Goal: Task Accomplishment & Management: Complete application form

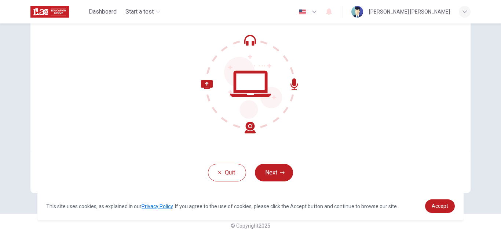
scroll to position [73, 0]
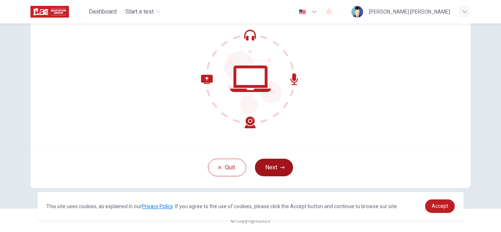
click at [275, 165] on button "Next" at bounding box center [274, 168] width 38 height 18
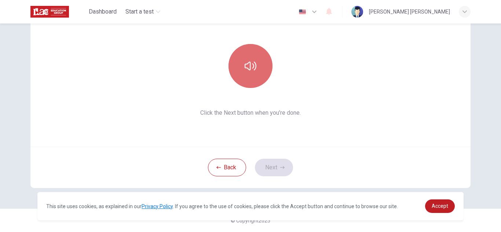
click at [262, 77] on button "button" at bounding box center [251, 66] width 44 height 44
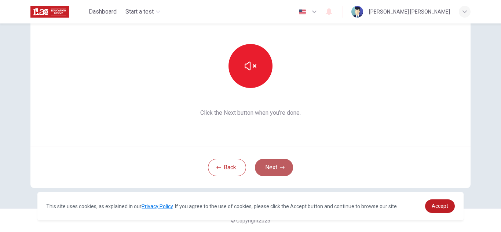
click at [267, 168] on button "Next" at bounding box center [274, 168] width 38 height 18
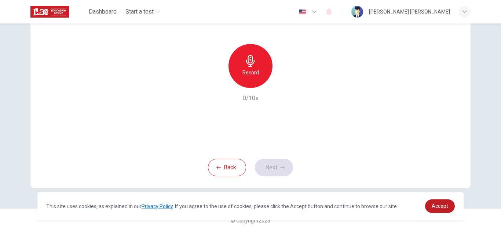
click at [251, 68] on h6 "Record" at bounding box center [250, 72] width 17 height 9
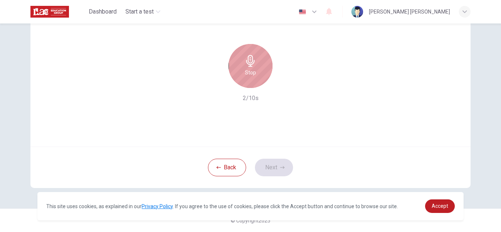
click at [249, 74] on h6 "Stop" at bounding box center [250, 72] width 11 height 9
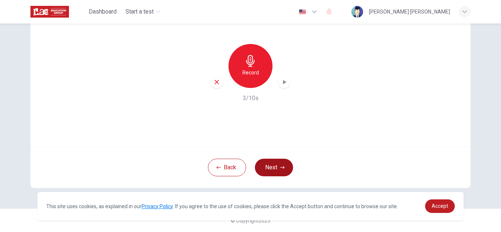
click at [280, 165] on button "Next" at bounding box center [274, 168] width 38 height 18
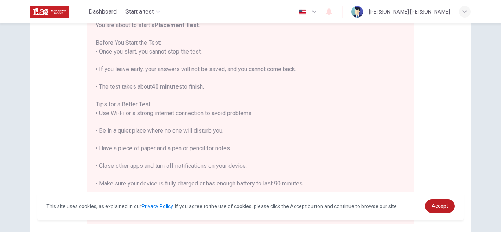
scroll to position [84, 0]
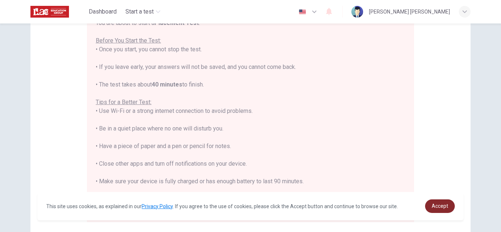
click at [449, 204] on link "Accept" at bounding box center [440, 207] width 30 height 14
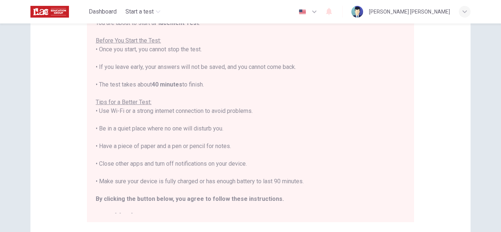
scroll to position [176, 0]
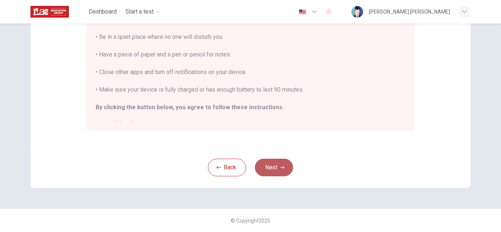
click at [269, 168] on button "Next" at bounding box center [274, 168] width 38 height 18
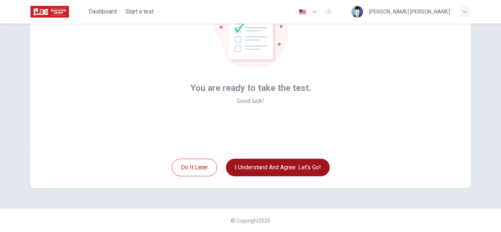
scroll to position [73, 0]
click at [314, 162] on button "I understand and agree. Let’s go!" at bounding box center [278, 168] width 104 height 18
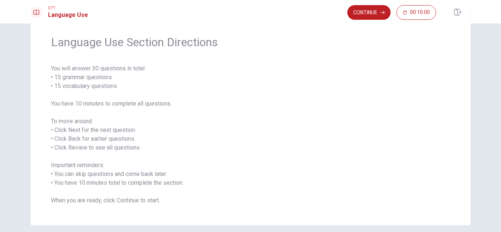
scroll to position [25, 0]
click at [383, 16] on button "Continue" at bounding box center [368, 12] width 43 height 15
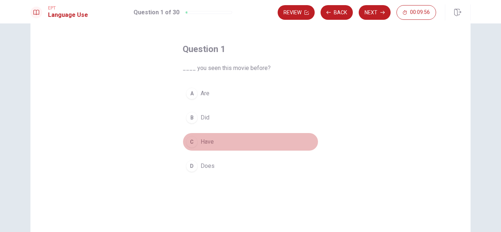
click at [196, 143] on div "C" at bounding box center [192, 142] width 12 height 12
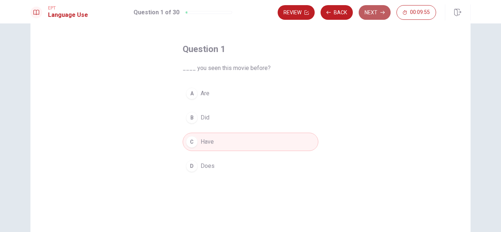
click at [380, 8] on button "Next" at bounding box center [375, 12] width 32 height 15
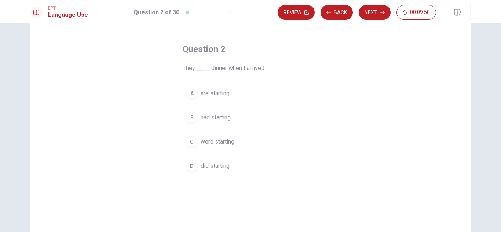
click at [189, 143] on div "C" at bounding box center [192, 142] width 12 height 12
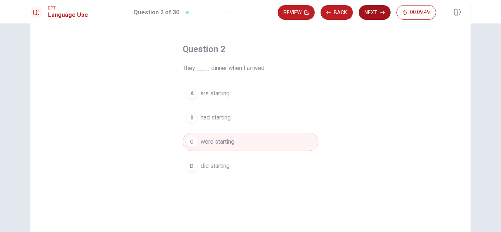
click at [377, 11] on button "Next" at bounding box center [375, 12] width 32 height 15
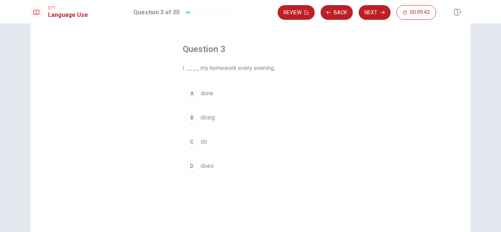
click at [189, 143] on div "C" at bounding box center [192, 142] width 12 height 12
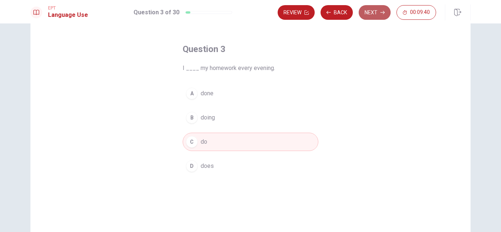
click at [372, 15] on button "Next" at bounding box center [375, 12] width 32 height 15
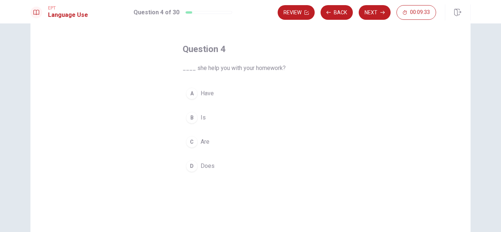
click at [193, 167] on div "D" at bounding box center [192, 166] width 12 height 12
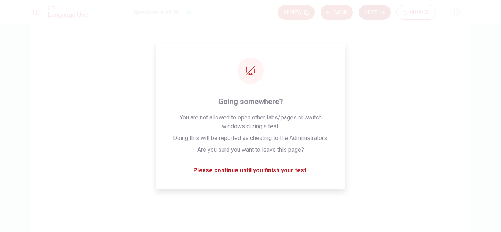
click at [377, 10] on button "Next" at bounding box center [375, 12] width 32 height 15
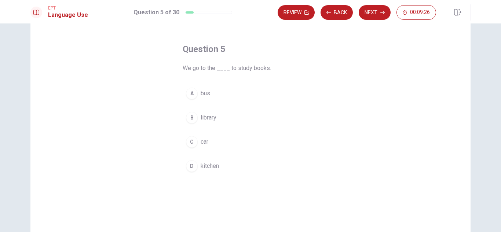
click at [202, 120] on span "library" at bounding box center [209, 117] width 16 height 9
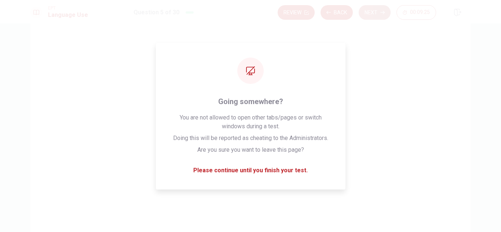
click at [380, 13] on button "Next" at bounding box center [375, 12] width 32 height 15
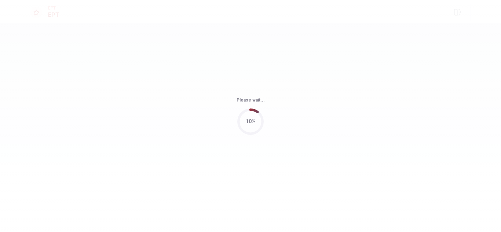
scroll to position [0, 0]
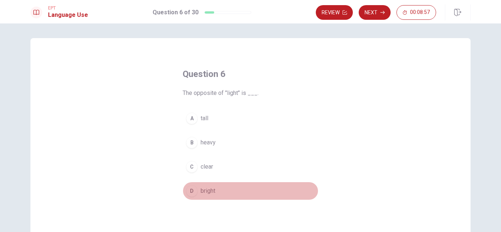
click at [203, 185] on button "D bright" at bounding box center [251, 191] width 136 height 18
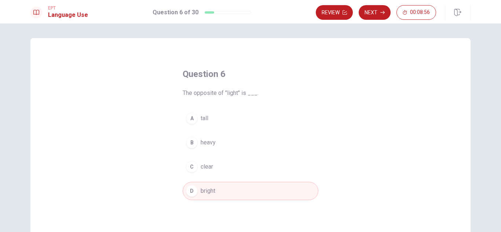
click at [382, 13] on icon "button" at bounding box center [382, 12] width 4 height 4
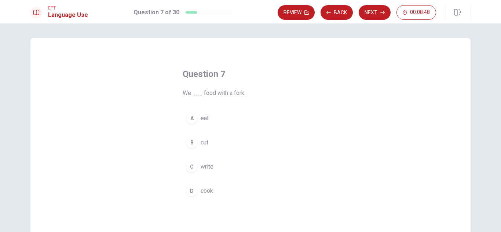
click at [201, 121] on span "eat" at bounding box center [205, 118] width 8 height 9
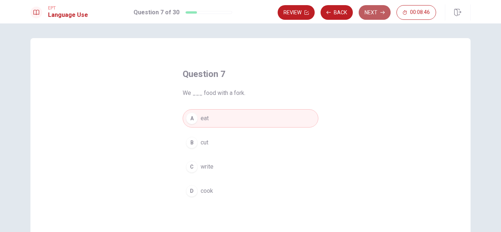
click at [381, 12] on icon "button" at bounding box center [382, 12] width 4 height 4
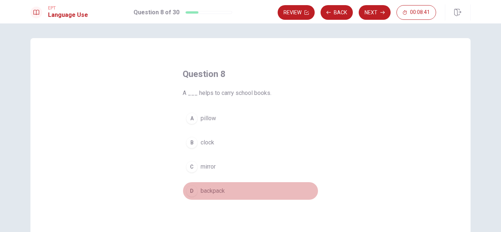
click at [194, 193] on div "D" at bounding box center [192, 191] width 12 height 12
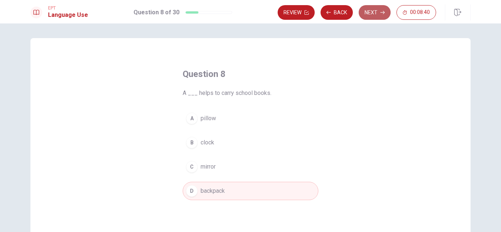
click at [371, 9] on button "Next" at bounding box center [375, 12] width 32 height 15
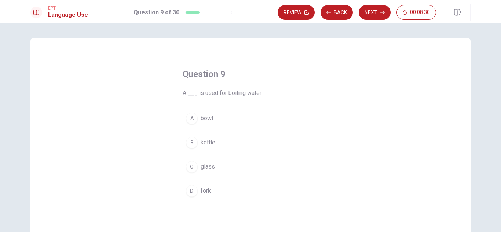
click at [203, 143] on span "kettle" at bounding box center [208, 142] width 15 height 9
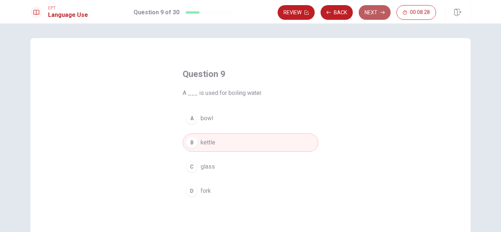
click at [373, 15] on button "Next" at bounding box center [375, 12] width 32 height 15
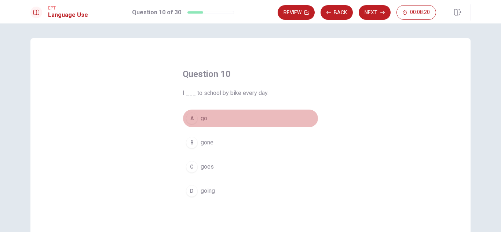
click at [201, 118] on span "go" at bounding box center [204, 118] width 7 height 9
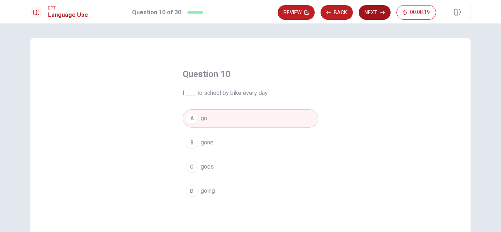
click at [382, 13] on icon "button" at bounding box center [382, 12] width 4 height 4
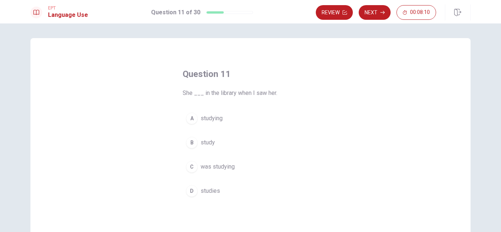
click at [201, 165] on span "was studying" at bounding box center [218, 167] width 34 height 9
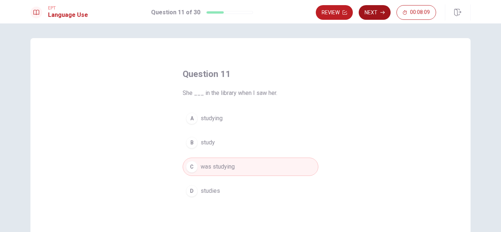
click at [380, 16] on button "Next" at bounding box center [375, 12] width 32 height 15
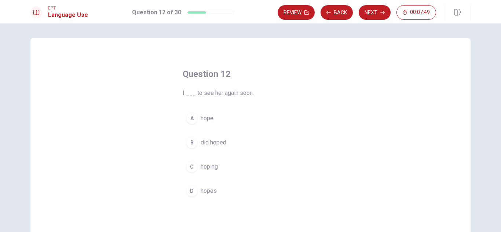
click at [190, 168] on div "C" at bounding box center [192, 167] width 12 height 12
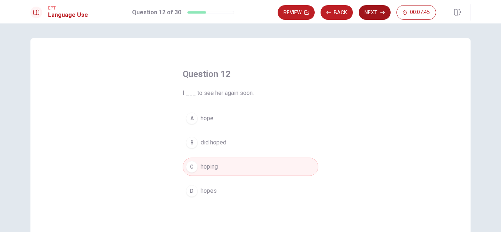
click at [379, 14] on button "Next" at bounding box center [375, 12] width 32 height 15
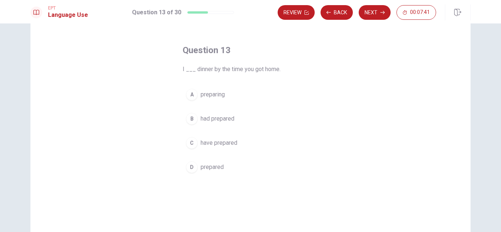
scroll to position [27, 0]
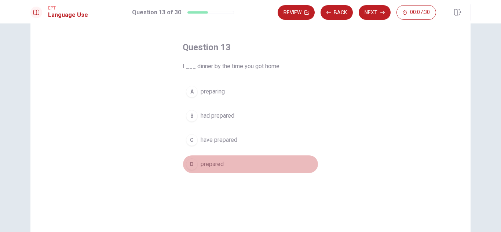
click at [191, 168] on div "D" at bounding box center [192, 164] width 12 height 12
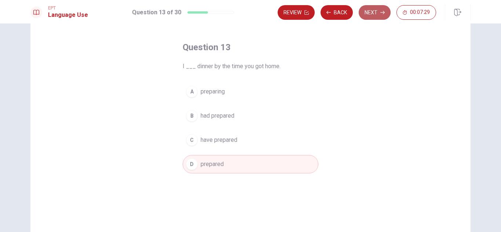
click at [380, 12] on button "Next" at bounding box center [375, 12] width 32 height 15
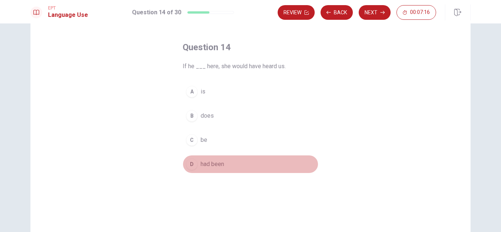
click at [204, 167] on span "had been" at bounding box center [212, 164] width 23 height 9
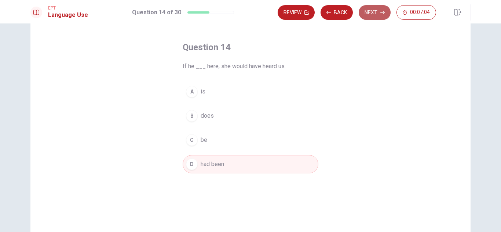
click at [371, 16] on button "Next" at bounding box center [375, 12] width 32 height 15
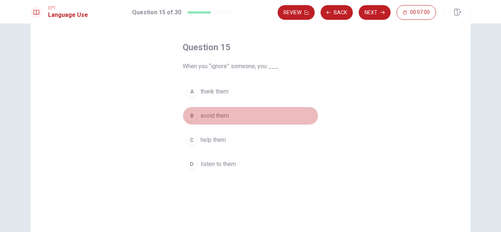
click at [211, 120] on span "avoid them" at bounding box center [215, 116] width 28 height 9
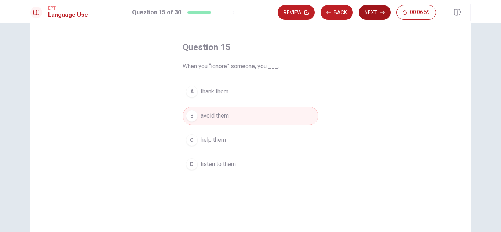
click at [380, 8] on button "Next" at bounding box center [375, 12] width 32 height 15
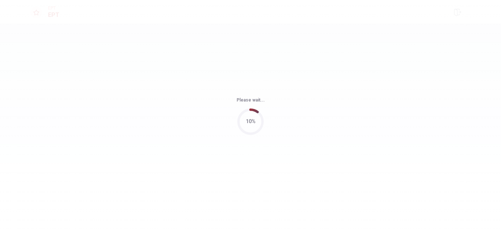
scroll to position [0, 0]
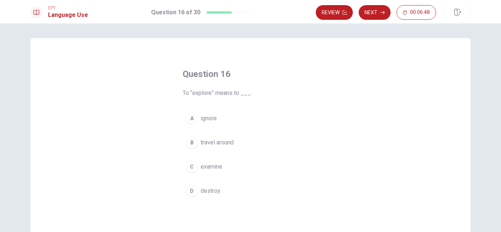
click at [223, 141] on span "travel around" at bounding box center [217, 142] width 33 height 9
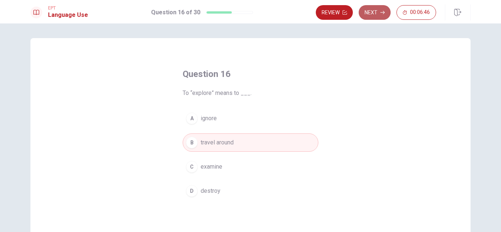
click at [384, 15] on button "Next" at bounding box center [375, 12] width 32 height 15
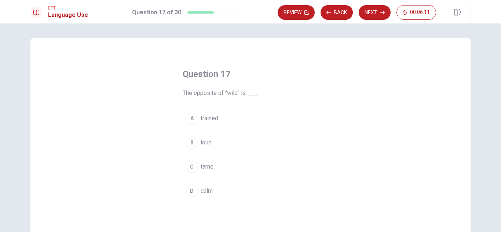
click at [208, 167] on span "tame" at bounding box center [207, 167] width 13 height 9
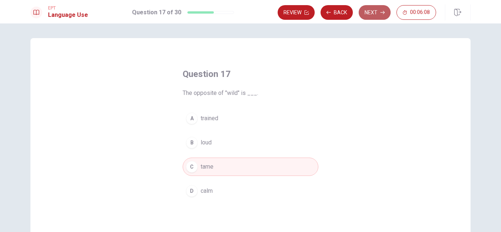
click at [379, 11] on button "Next" at bounding box center [375, 12] width 32 height 15
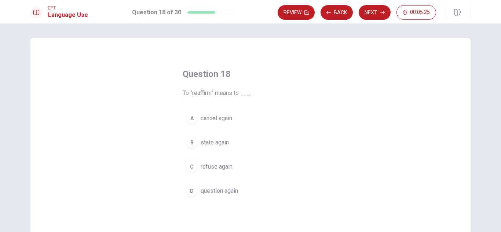
click at [234, 185] on button "D question again" at bounding box center [251, 191] width 136 height 18
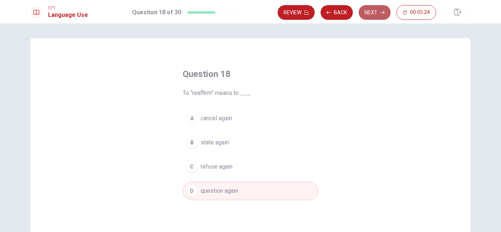
click at [368, 14] on button "Next" at bounding box center [375, 12] width 32 height 15
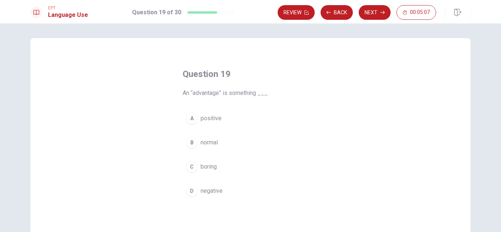
click at [189, 120] on div "A" at bounding box center [192, 119] width 12 height 12
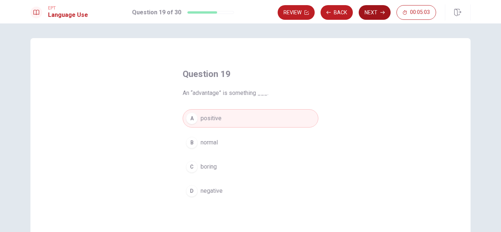
click at [380, 14] on button "Next" at bounding box center [375, 12] width 32 height 15
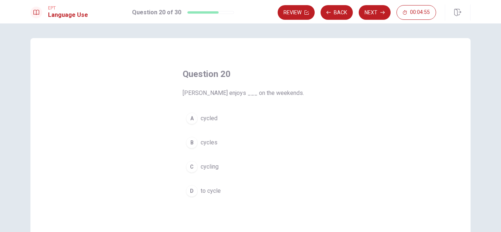
click at [191, 171] on div "C" at bounding box center [192, 167] width 12 height 12
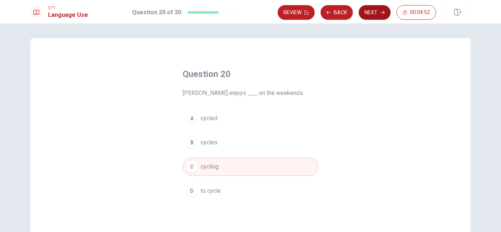
click at [380, 12] on button "Next" at bounding box center [375, 12] width 32 height 15
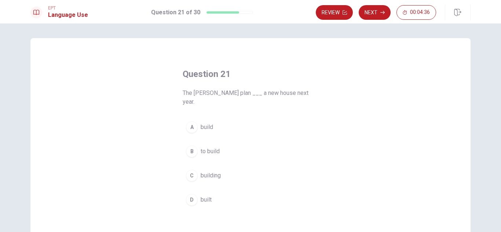
click at [209, 147] on span "to build" at bounding box center [210, 151] width 19 height 9
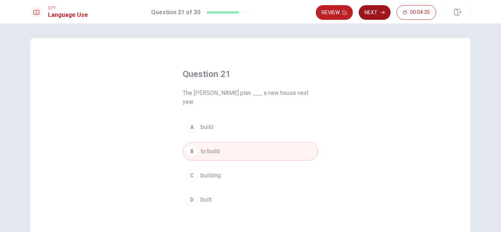
click at [384, 10] on button "Next" at bounding box center [375, 12] width 32 height 15
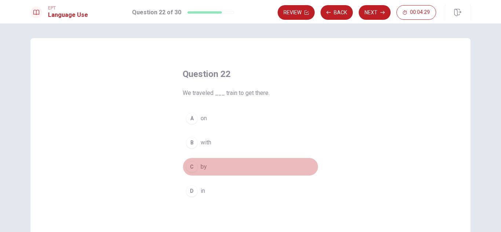
click at [197, 167] on button "C by" at bounding box center [251, 167] width 136 height 18
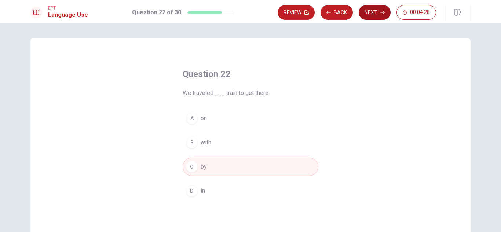
click at [375, 14] on button "Next" at bounding box center [375, 12] width 32 height 15
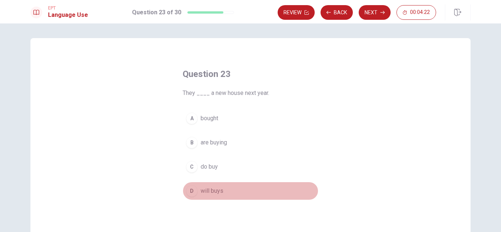
click at [210, 190] on span "will buys" at bounding box center [212, 191] width 23 height 9
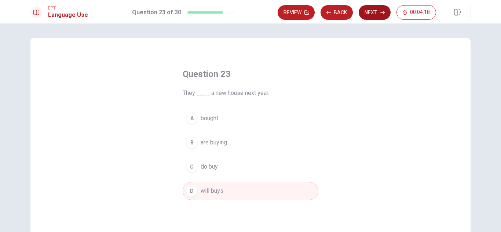
click at [381, 8] on button "Next" at bounding box center [375, 12] width 32 height 15
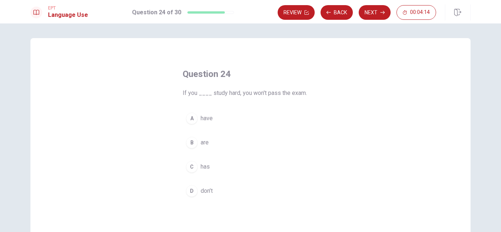
click at [205, 189] on span "don’t" at bounding box center [207, 191] width 12 height 9
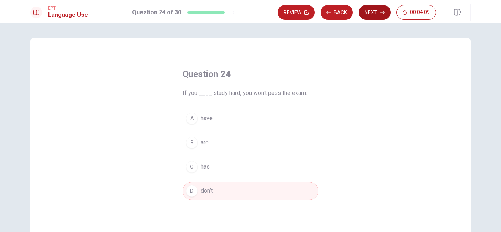
click at [380, 17] on button "Next" at bounding box center [375, 12] width 32 height 15
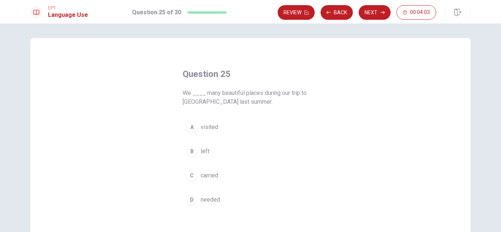
click at [217, 127] on button "A visited" at bounding box center [251, 127] width 136 height 18
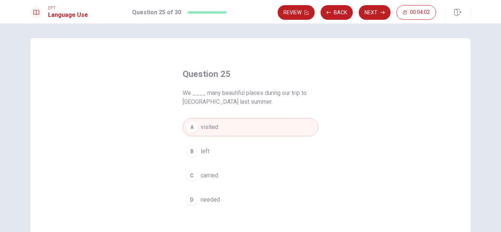
click at [375, 13] on button "Next" at bounding box center [375, 12] width 32 height 15
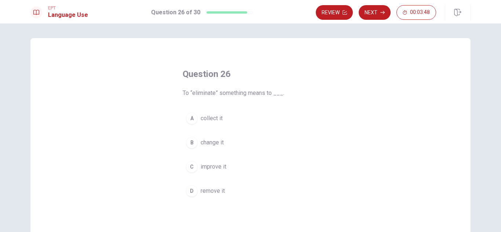
click at [222, 189] on span "remove it" at bounding box center [213, 191] width 24 height 9
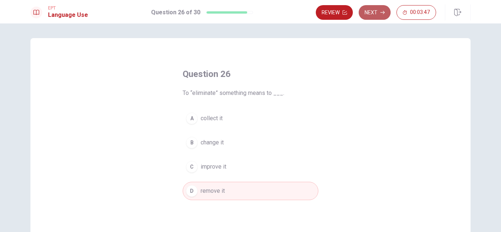
click at [387, 10] on button "Next" at bounding box center [375, 12] width 32 height 15
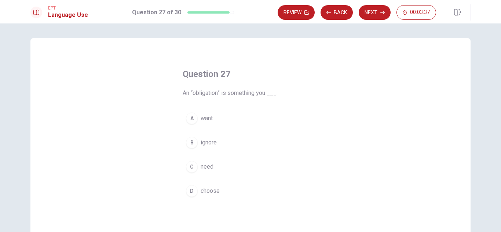
click at [191, 169] on div "C" at bounding box center [192, 167] width 12 height 12
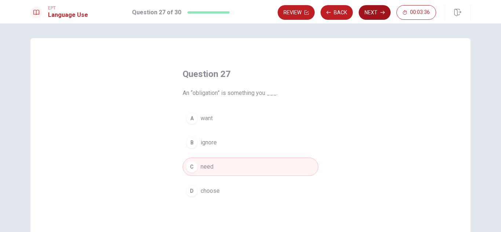
click at [381, 15] on button "Next" at bounding box center [375, 12] width 32 height 15
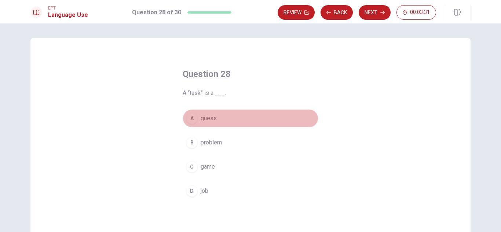
click at [201, 117] on span "guess" at bounding box center [209, 118] width 16 height 9
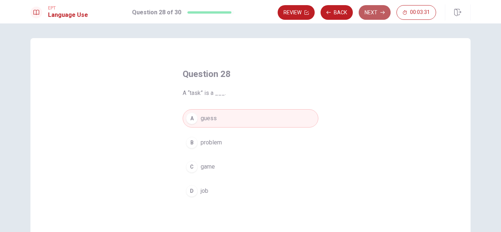
click at [370, 14] on button "Next" at bounding box center [375, 12] width 32 height 15
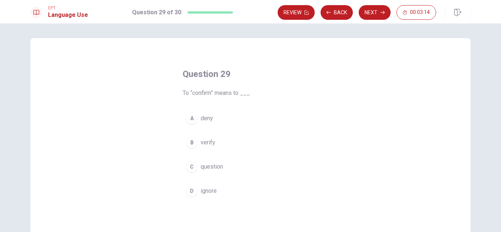
click at [201, 146] on span "verify" at bounding box center [208, 142] width 15 height 9
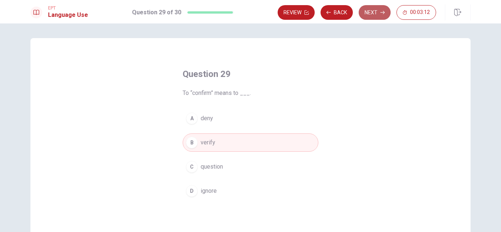
click at [375, 8] on button "Next" at bounding box center [375, 12] width 32 height 15
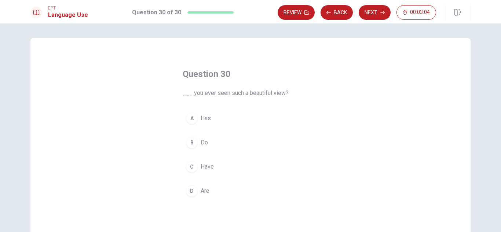
click at [196, 163] on button "C Have" at bounding box center [251, 167] width 136 height 18
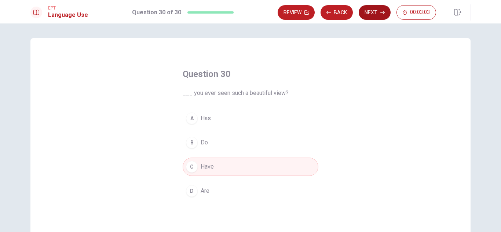
click at [367, 10] on button "Next" at bounding box center [375, 12] width 32 height 15
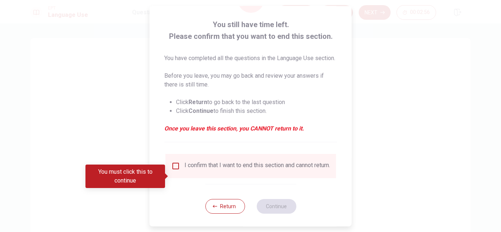
scroll to position [33, 0]
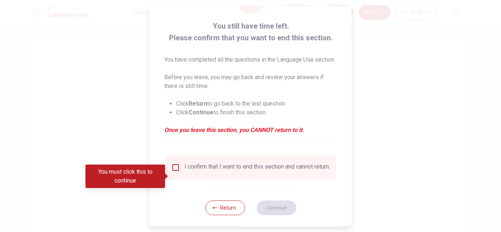
click at [178, 172] on input "You must click this to continue" at bounding box center [175, 167] width 9 height 9
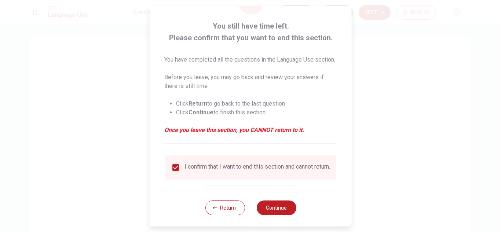
scroll to position [50, 0]
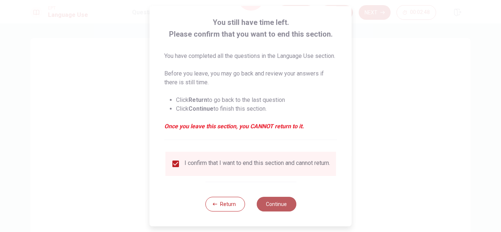
click at [262, 206] on button "Continue" at bounding box center [276, 204] width 40 height 15
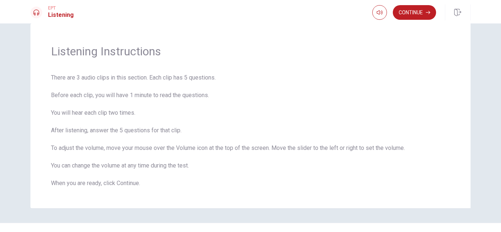
scroll to position [14, 0]
click at [404, 17] on button "Continue" at bounding box center [414, 12] width 43 height 15
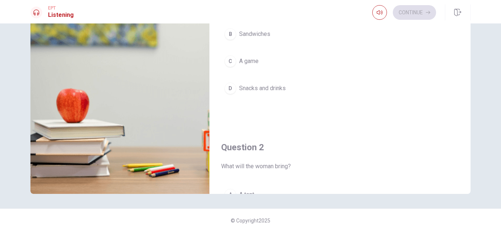
scroll to position [0, 0]
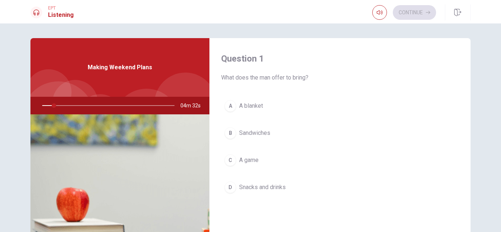
drag, startPoint x: 467, startPoint y: 37, endPoint x: 466, endPoint y: 52, distance: 14.7
click at [466, 52] on div "Question 1 What does the man offer to bring? A A blanket B Sandwiches C A game …" at bounding box center [250, 127] width 501 height 209
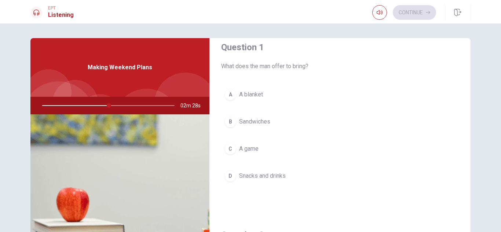
click at [281, 174] on span "Snacks and drinks" at bounding box center [262, 176] width 47 height 9
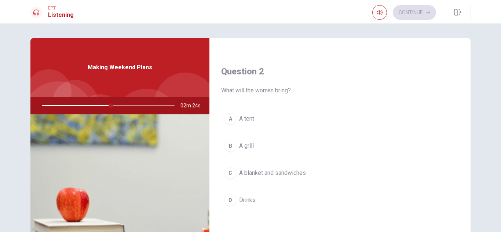
scroll to position [210, 0]
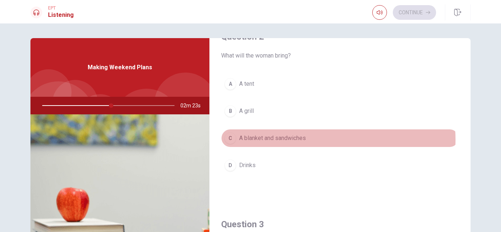
click at [316, 140] on button "C A blanket and sandwiches" at bounding box center [340, 138] width 238 height 18
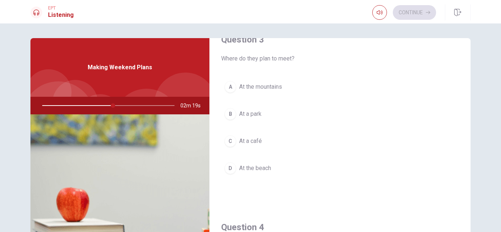
scroll to position [396, 0]
click at [252, 116] on span "At a park" at bounding box center [250, 113] width 22 height 9
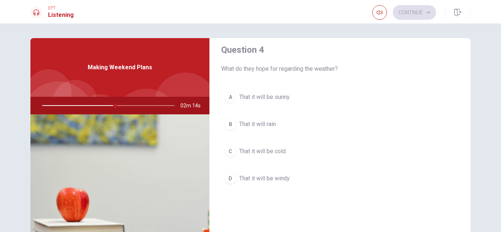
scroll to position [572, 0]
click at [280, 93] on span "That it will be sunny" at bounding box center [264, 97] width 51 height 9
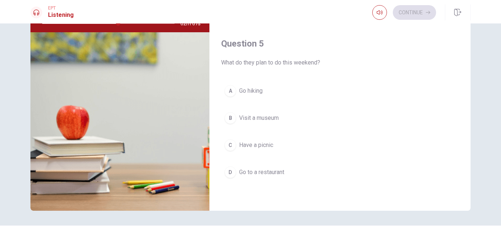
scroll to position [83, 0]
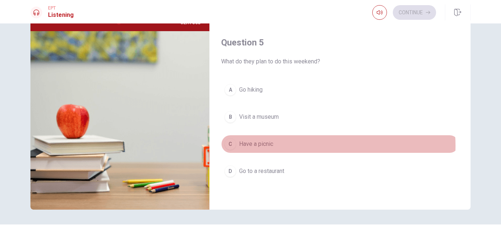
click at [311, 146] on button "C Have a picnic" at bounding box center [340, 144] width 238 height 18
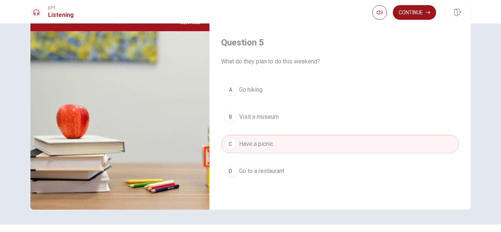
click at [423, 16] on button "Continue" at bounding box center [414, 12] width 43 height 15
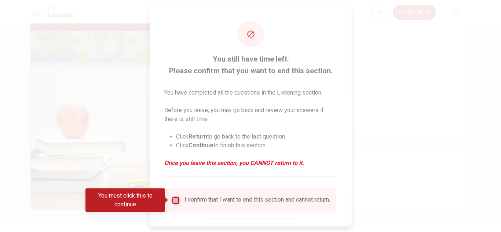
click at [176, 201] on input "You must click this to continue" at bounding box center [175, 200] width 9 height 9
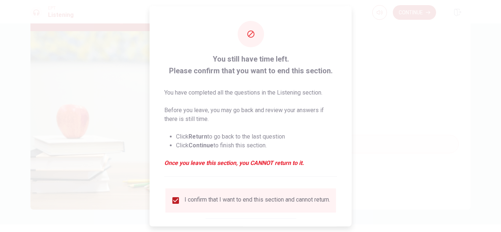
scroll to position [41, 0]
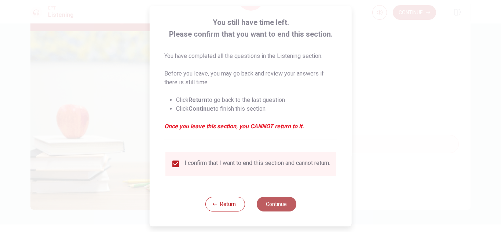
click at [264, 201] on button "Continue" at bounding box center [276, 204] width 40 height 15
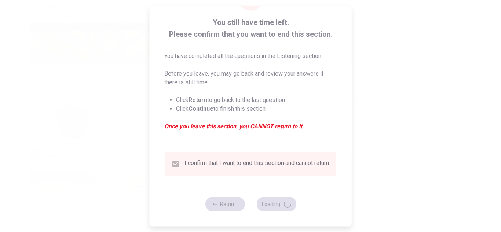
type input "61"
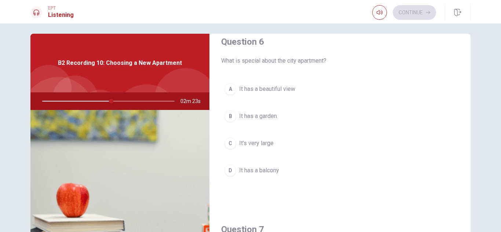
scroll to position [17, 0]
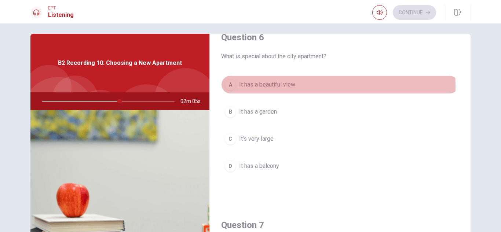
click at [320, 86] on button "A It has a beautiful view" at bounding box center [340, 85] width 238 height 18
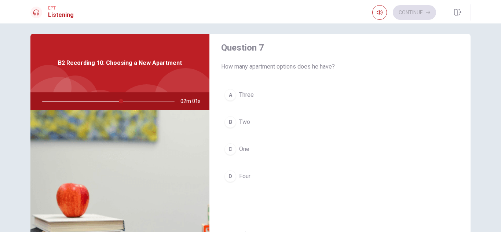
scroll to position [204, 0]
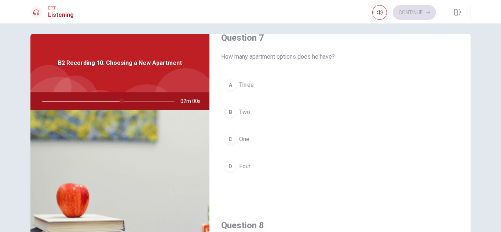
click at [284, 113] on button "B Two" at bounding box center [340, 112] width 238 height 18
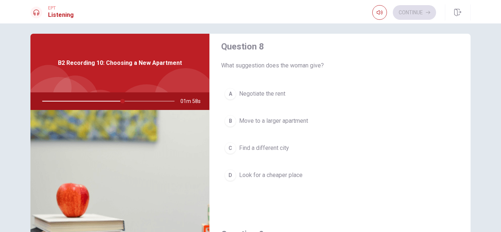
scroll to position [389, 0]
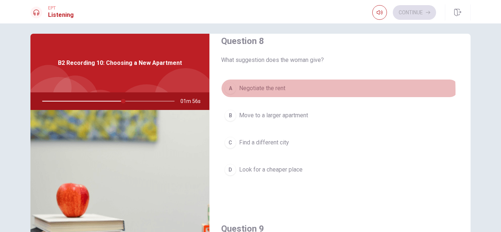
click at [280, 91] on span "Negotiate the rent" at bounding box center [262, 88] width 46 height 9
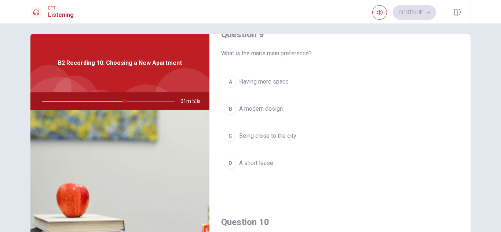
scroll to position [585, 0]
click at [317, 88] on button "A Having more space" at bounding box center [340, 80] width 238 height 18
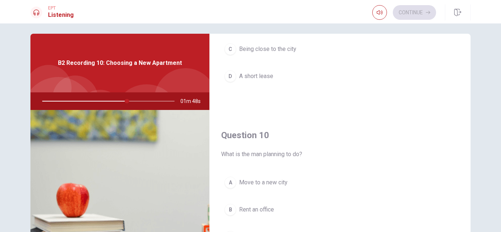
scroll to position [684, 0]
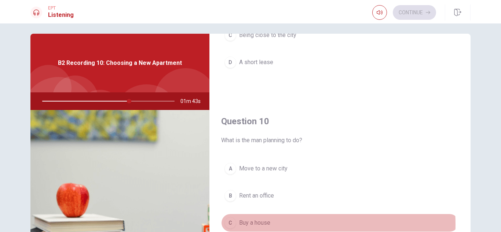
click at [272, 224] on button "C Buy a house" at bounding box center [340, 223] width 238 height 18
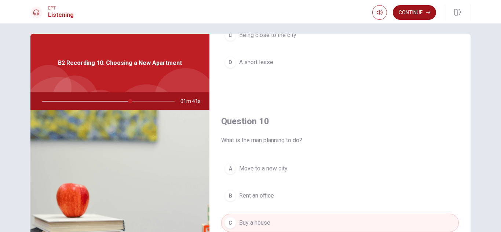
click at [407, 16] on button "Continue" at bounding box center [414, 12] width 43 height 15
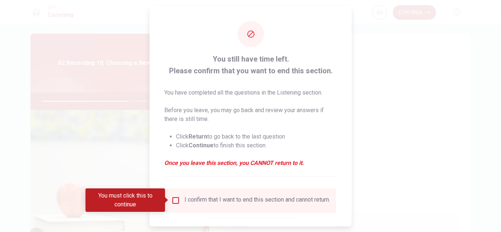
click at [209, 198] on div "I confirm that I want to end this section and cannot return." at bounding box center [258, 200] width 146 height 9
click at [174, 201] on input "You must click this to continue" at bounding box center [175, 200] width 9 height 9
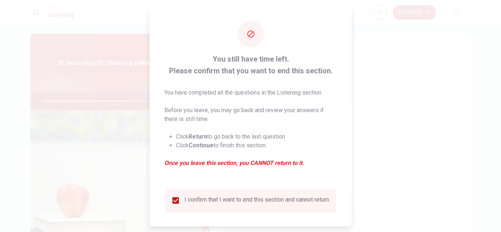
scroll to position [41, 0]
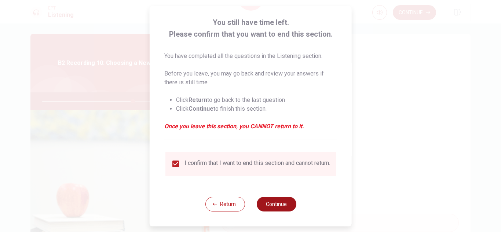
click at [289, 209] on button "Continue" at bounding box center [276, 204] width 40 height 15
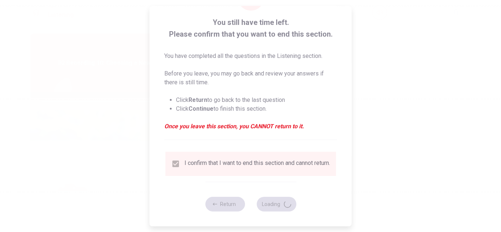
type input "69"
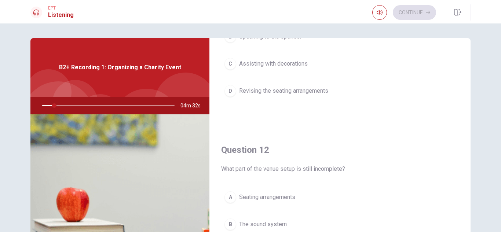
scroll to position [0, 0]
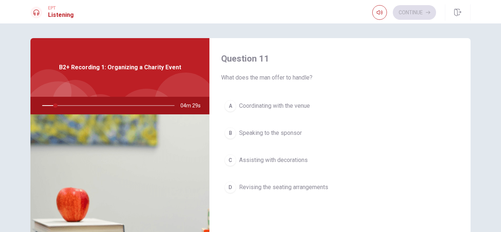
click at [472, 91] on div "Question 11 What does the man offer to handle? A Coordinating with the venue B …" at bounding box center [251, 165] width 464 height 255
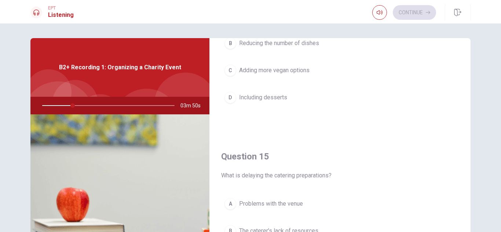
scroll to position [658, 0]
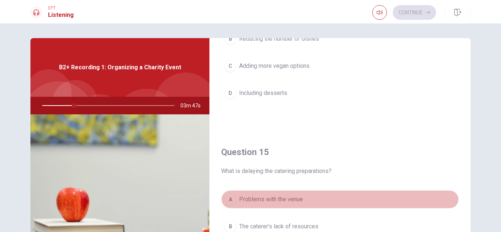
click at [443, 197] on button "A Problems with the venue" at bounding box center [340, 199] width 238 height 18
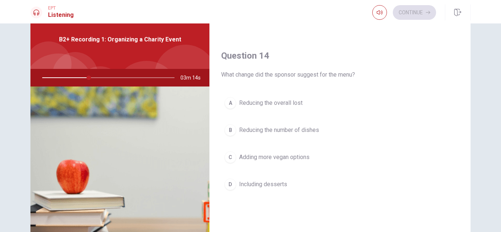
scroll to position [543, 0]
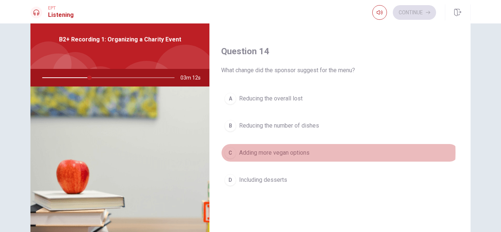
click at [325, 153] on button "C Adding more vegan options" at bounding box center [340, 153] width 238 height 18
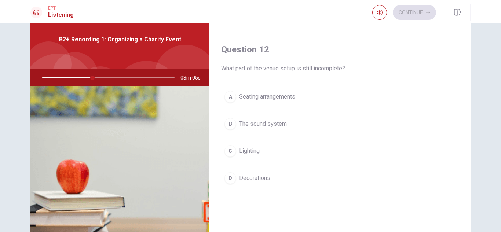
scroll to position [183, 0]
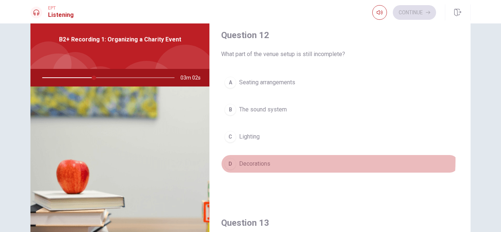
click at [274, 160] on button "D Decorations" at bounding box center [340, 164] width 238 height 18
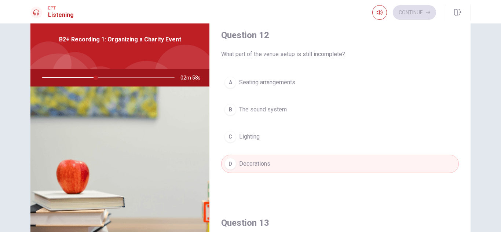
click at [306, 115] on button "B The sound system" at bounding box center [340, 110] width 238 height 18
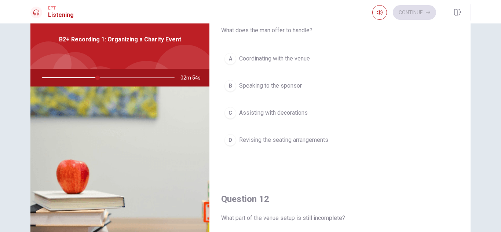
scroll to position [14, 0]
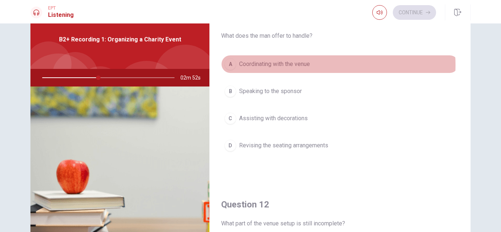
click at [321, 65] on button "A Coordinating with the venue" at bounding box center [340, 64] width 238 height 18
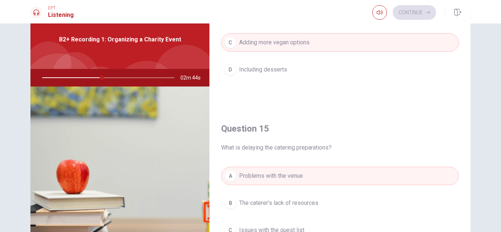
scroll to position [684, 0]
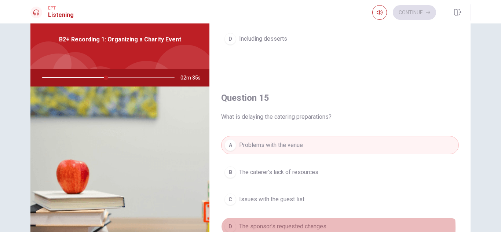
click at [326, 227] on button "D The sponsor’s requested changes" at bounding box center [340, 227] width 238 height 18
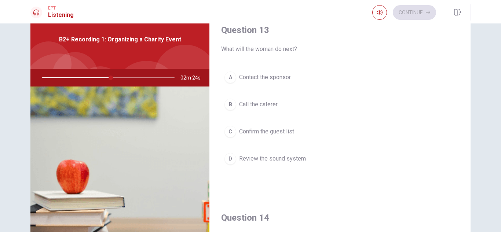
scroll to position [375, 0]
click at [249, 107] on span "Call the caterer" at bounding box center [258, 106] width 39 height 9
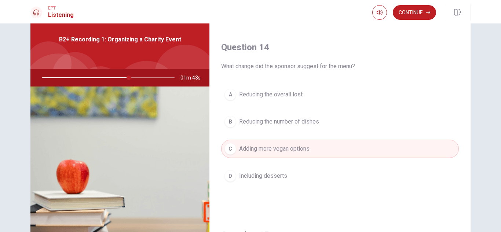
scroll to position [684, 0]
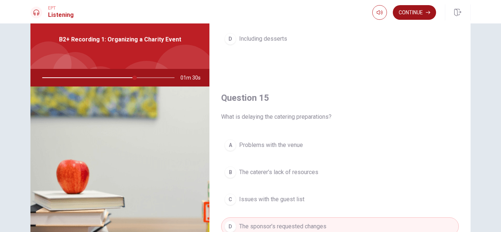
click at [416, 11] on button "Continue" at bounding box center [414, 12] width 43 height 15
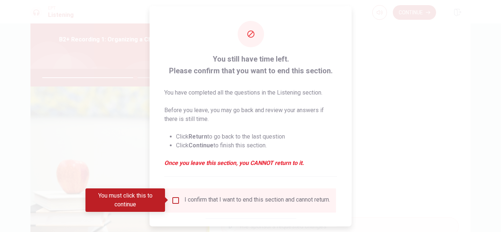
click at [198, 200] on div "I confirm that I want to end this section and cannot return." at bounding box center [258, 200] width 146 height 9
click at [176, 202] on input "You must click this to continue" at bounding box center [175, 200] width 9 height 9
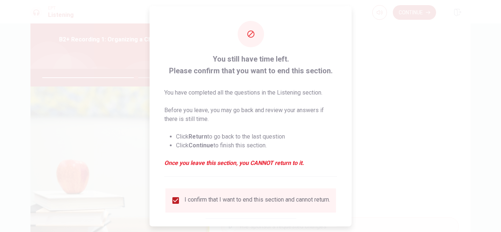
scroll to position [41, 0]
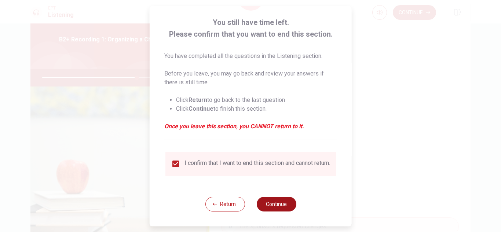
click at [266, 203] on button "Continue" at bounding box center [276, 204] width 40 height 15
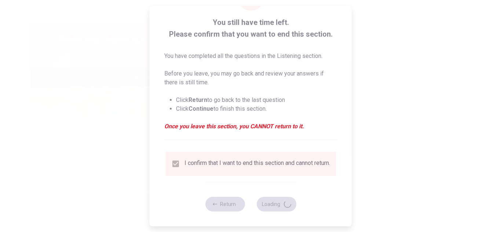
type input "72"
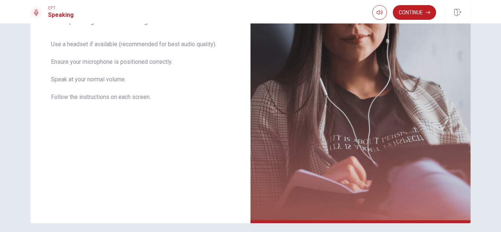
scroll to position [136, 0]
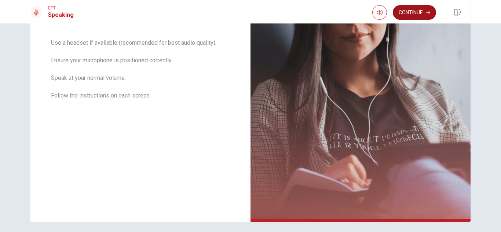
click at [428, 9] on button "Continue" at bounding box center [414, 12] width 43 height 15
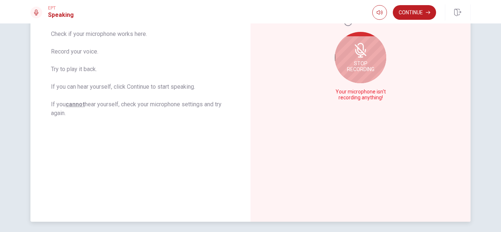
scroll to position [93, 0]
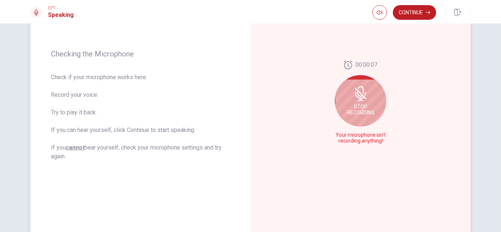
click at [350, 101] on div "Stop Recording" at bounding box center [360, 100] width 51 height 51
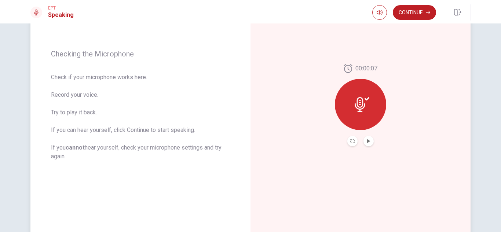
click at [351, 106] on div at bounding box center [360, 104] width 51 height 51
click at [352, 142] on icon "Record Again" at bounding box center [352, 141] width 4 height 4
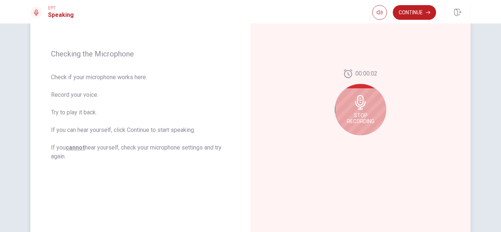
click at [357, 125] on div "Stop Recording" at bounding box center [360, 109] width 51 height 51
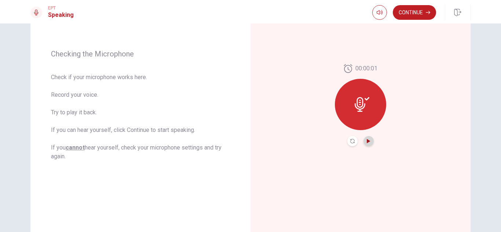
click at [367, 141] on icon "Play Audio" at bounding box center [368, 141] width 3 height 4
click at [369, 141] on button "Pause Audio" at bounding box center [369, 141] width 10 height 10
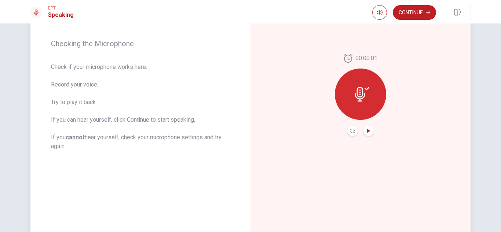
scroll to position [102, 0]
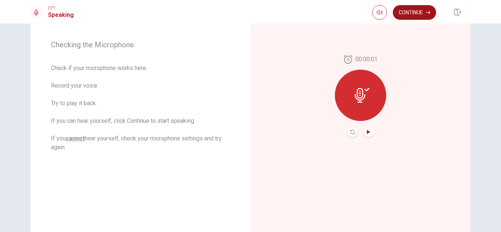
click at [417, 15] on button "Continue" at bounding box center [414, 12] width 43 height 15
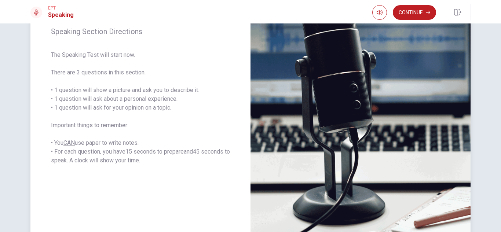
drag, startPoint x: 443, startPoint y: 4, endPoint x: 462, endPoint y: 114, distance: 111.7
click at [462, 114] on div "EPT Speaking Continue Continue Speaking Section Directions The Speaking Test wi…" at bounding box center [250, 116] width 501 height 232
click at [420, 14] on button "Continue" at bounding box center [414, 12] width 43 height 15
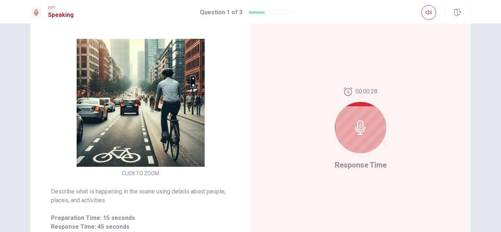
scroll to position [65, 0]
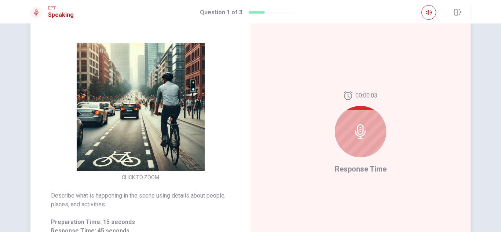
click at [353, 128] on icon at bounding box center [360, 131] width 15 height 15
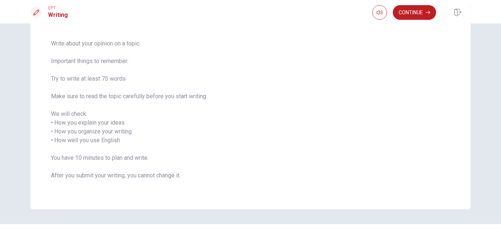
scroll to position [54, 0]
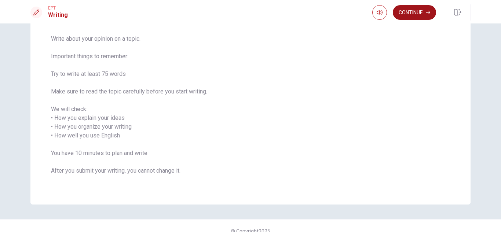
click at [417, 8] on button "Continue" at bounding box center [414, 12] width 43 height 15
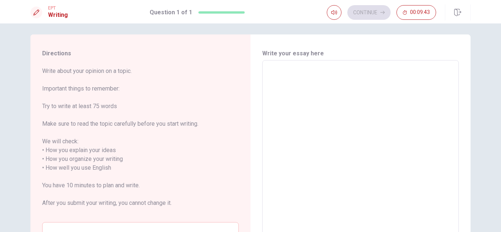
scroll to position [0, 0]
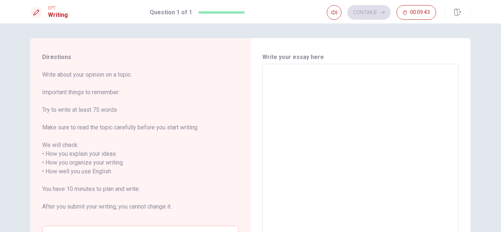
click at [313, 80] on textarea at bounding box center [360, 172] width 186 height 204
type textarea "I"
type textarea "x"
type textarea "I"
type textarea "x"
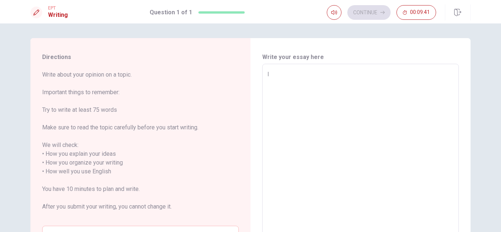
type textarea "I a"
type textarea "x"
type textarea "I ad"
type textarea "x"
type textarea "I adm"
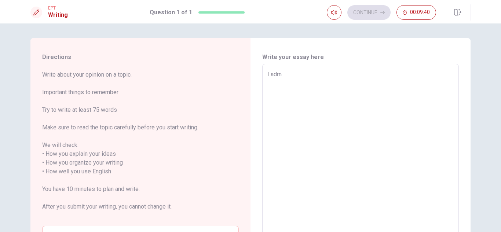
type textarea "x"
type textarea "I [PERSON_NAME]"
type textarea "x"
type textarea "I admire"
type textarea "x"
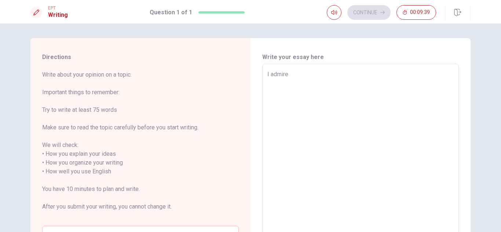
type textarea "I admire p"
type textarea "x"
type textarea "I admire pe"
type textarea "x"
type textarea "I admire peo"
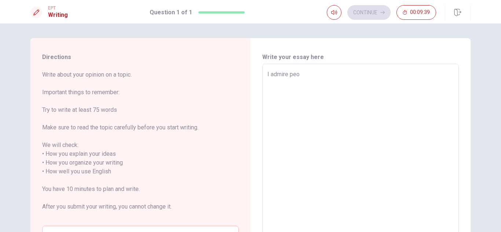
type textarea "x"
type textarea "I admire peopl"
type textarea "x"
type textarea "I admire people"
type textarea "x"
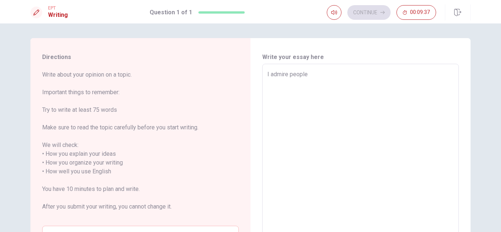
type textarea "I admire people w"
type textarea "x"
type textarea "I admire people wh"
type textarea "x"
type textarea "I admire people who"
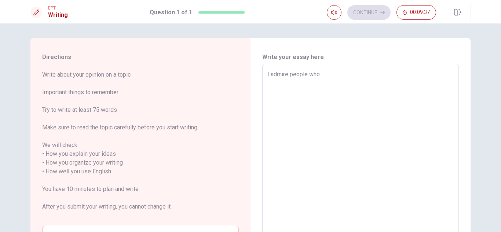
type textarea "x"
type textarea "I admire people who"
type textarea "x"
type textarea "I admire people who a"
type textarea "x"
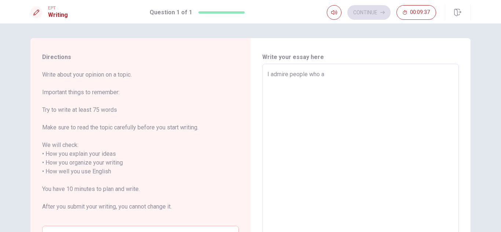
type textarea "I admire people who ar"
type textarea "x"
type textarea "I admire people who are"
type textarea "x"
type textarea "I admire people who are v"
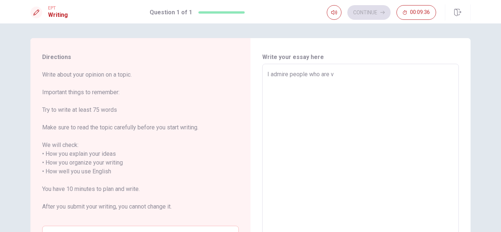
type textarea "x"
type textarea "I admire people who are ve"
type textarea "x"
type textarea "I admire people who are v"
type textarea "x"
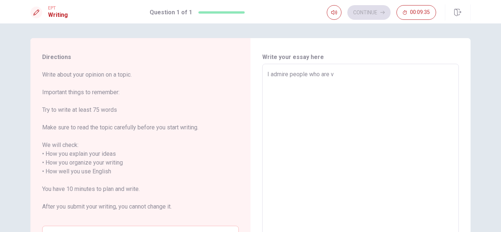
type textarea "I admire people who are"
type textarea "x"
type textarea "I admire people who are o"
type textarea "x"
type textarea "I admire people who are or"
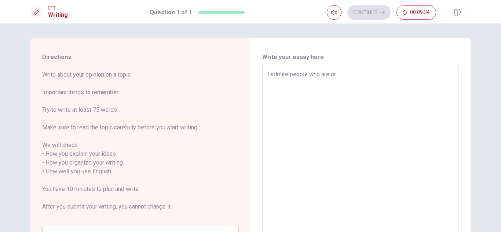
type textarea "x"
type textarea "I admire people who are org"
type textarea "x"
type textarea "I admire people who are orga"
type textarea "x"
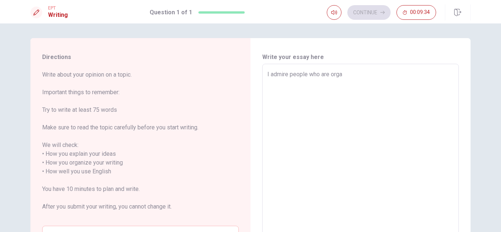
type textarea "I admire people who are organ"
type textarea "x"
type textarea "I admire people who are organi"
type textarea "x"
type textarea "I admire people who are organiz"
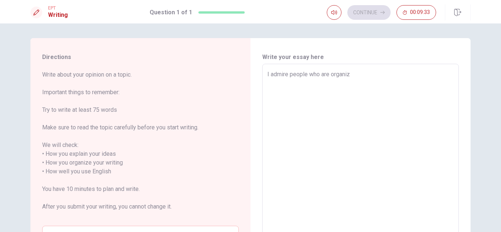
type textarea "x"
type textarea "I admire people who are organize"
type textarea "x"
type textarea "I admire people who are organized"
type textarea "x"
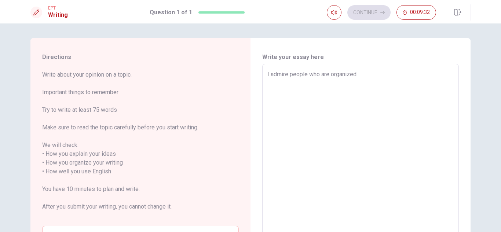
type textarea "I admire people who are organizede"
type textarea "x"
type textarea "I admire people who are organized"
type textarea "x"
type textarea "I admire people who are organized,"
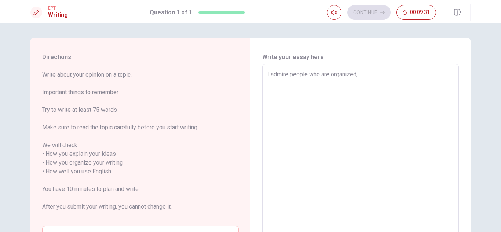
type textarea "x"
type textarea "I admire people who are organized,"
type textarea "x"
type textarea "I admire people who are organized, i"
type textarea "x"
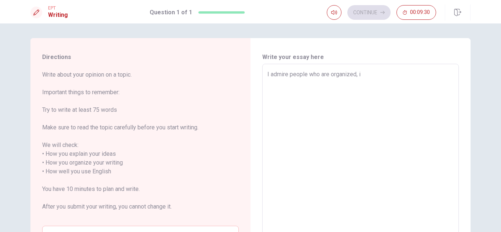
type textarea "I admire people who are organized, im"
type textarea "x"
type textarea "I admire people who are organized, im"
type textarea "x"
type textarea "I admire people who are organized, im n"
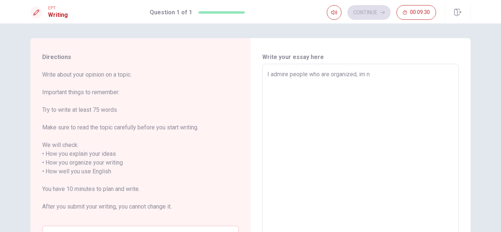
type textarea "x"
type textarea "I admire people who are organized, im no"
type textarea "x"
type textarea "I admire people who are organized, im not"
type textarea "x"
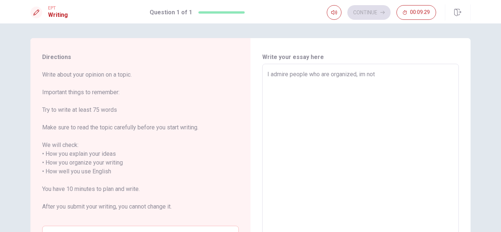
type textarea "I admire people who are organized, im not"
type textarea "x"
type textarea "I admire people who are organized, im not s"
type textarea "x"
type textarea "I admire people who are organized, im not so"
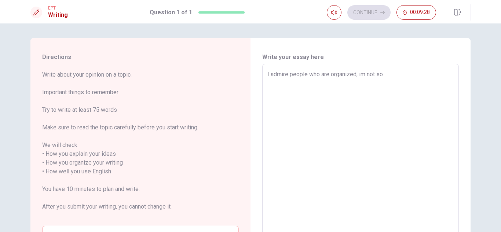
type textarea "x"
type textarea "I admire people who are organized, im not so m"
type textarea "x"
type textarea "I admire people who are organized, im not so muc"
type textarea "x"
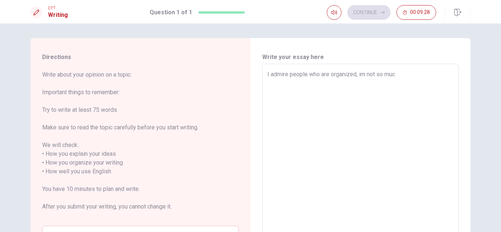
type textarea "I admire people who are organized, im not so much"
type textarea "x"
type textarea "I admire people who are organized, im not so much"
type textarea "x"
type textarea "I admire people who are organized, im not so much or"
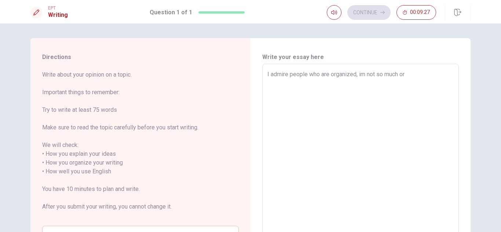
type textarea "x"
type textarea "I admire people who are organized, im not so much organiz"
type textarea "x"
type textarea "I admire people who are organized, im not so much organize"
type textarea "x"
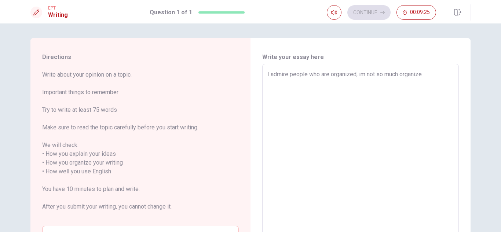
type textarea "I admire people who are organized, im not so much organized"
type textarea "x"
type textarea "I admire people who are organized, im not so much organized"
type textarea "x"
type textarea "I admire people who are organized, im not so much organized s"
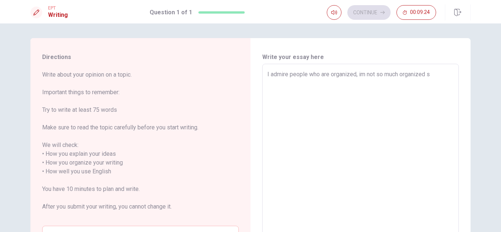
type textarea "x"
type textarea "I admire people who are organized, im not so much organized"
type textarea "x"
type textarea "I admire people who are organized, im not so much organized s"
type textarea "x"
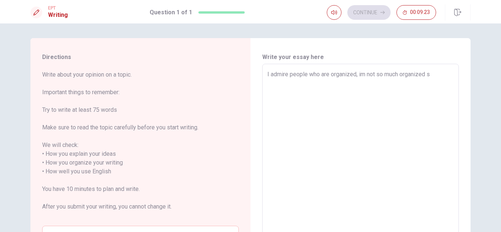
type textarea "I admire people who are organized, im not so much organized so"
type textarea "x"
type textarea "I admire people who are organized, im not so much organized so"
type textarea "x"
type textarea "I admire people who are organized, im not so much organized so i"
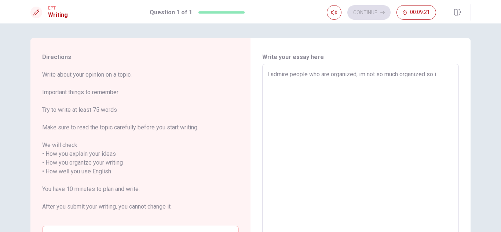
type textarea "x"
type textarea "I admire people who are organized, im not so much organized so i"
type textarea "x"
type textarea "I admire people who are organized, im not so much organized so i th"
type textarea "x"
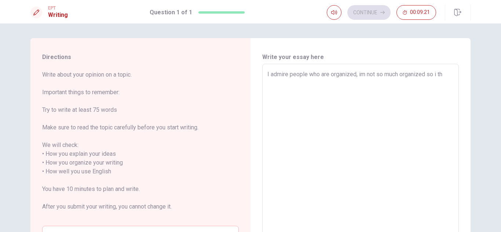
type textarea "I admire people who are organized, im not so much organized so i thi"
type textarea "x"
type textarea "I admire people who are organized, im not so much organized so i thin"
type textarea "x"
type textarea "I admire people who are organized, im not so much organized so i think"
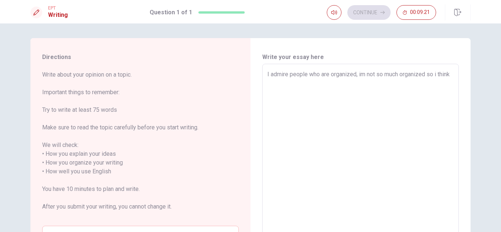
type textarea "x"
type textarea "I admire people who are organized, im not so much organized so i think"
type textarea "x"
type textarea "I admire people who are organized, im not so much organized so i think t"
type textarea "x"
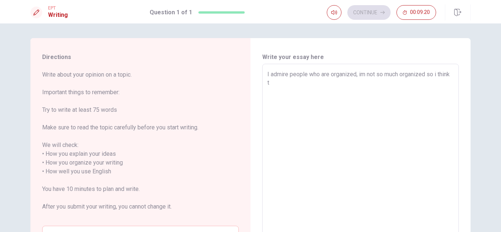
type textarea "I admire people who are organized, im not so much organized so i think th"
type textarea "x"
type textarea "I admire people who are organized, im not so much organized so i think this"
type textarea "x"
type textarea "I admire people who are organized, im not so much organized so i think this"
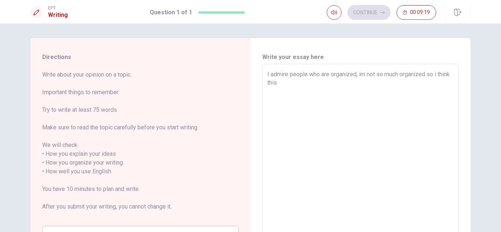
type textarea "x"
type textarea "I admire people who are organized, im not so much organized so i think this is"
type textarea "x"
type textarea "I admire people who are organized, im not so much organized so i think this is a"
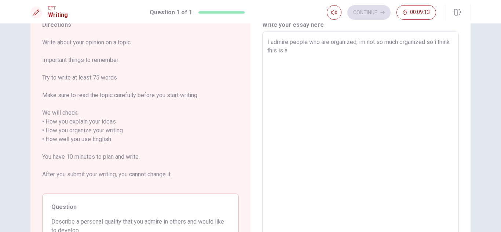
scroll to position [6, 0]
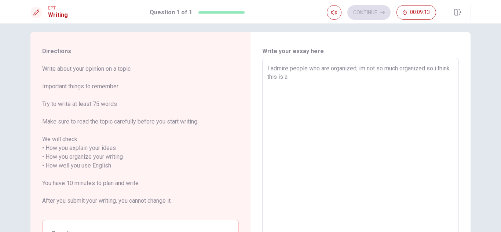
type textarea "x"
type textarea "I admire people who are organized, im not so much organized so i think this is …"
type textarea "x"
type textarea "I admire people who are organized, im not so much organized so i think this is …"
type textarea "x"
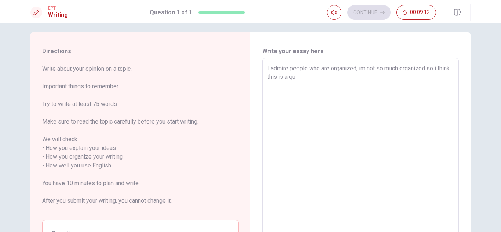
type textarea "I admire people who are organized, im not so much organized so i think this is …"
type textarea "x"
type textarea "I admire people who are organized, im not so much organized so i think this is …"
type textarea "x"
type textarea "I admire people who are organized, im not so much organized so i think this is …"
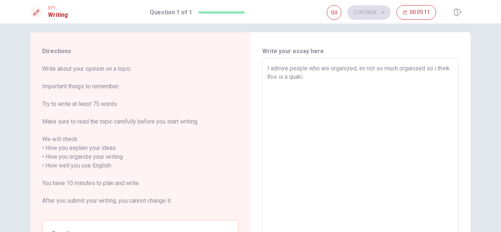
type textarea "x"
type textarea "I admire people who are organized, im not so much organized so i think this is …"
type textarea "x"
type textarea "I admire people who are organized, im not so much organized so i think this is …"
type textarea "x"
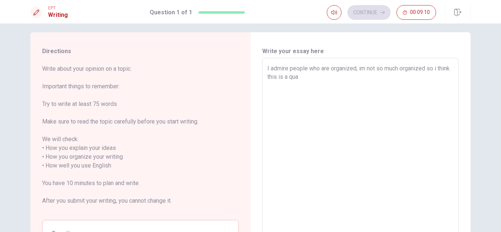
type textarea "I admire people who are organized, im not so much organized so i think this is …"
type textarea "x"
type textarea "I admire people who are organized, im not so much organized so i think this is …"
type textarea "x"
type textarea "I admire people who are organized, im not so much organized so i think this is …"
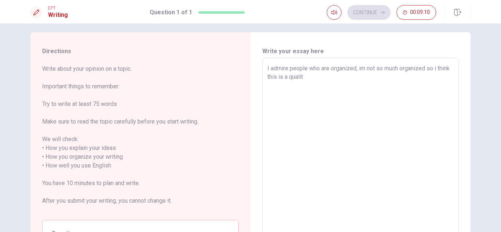
type textarea "x"
type textarea "I admire people who are organized, im not so much organized so i think this is …"
type textarea "x"
type textarea "I admire people who are organized, im not so much organized so i think this is …"
type textarea "x"
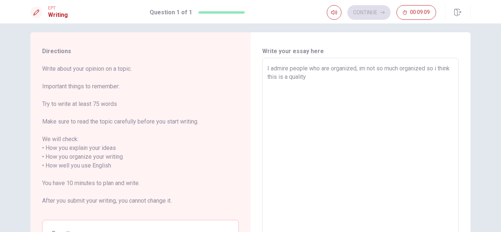
type textarea "I admire people who are organized, im not so much organized so i think this is …"
type textarea "x"
type textarea "I admire people who are organized, im not so much organized so i think this is …"
type textarea "x"
type textarea "I admire people who are organized, im not so much organized so i think this is …"
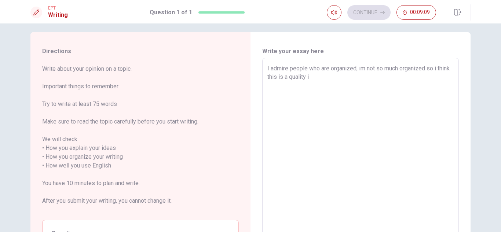
type textarea "x"
type textarea "I admire people who are organized, im not so much organized so i think this is …"
type textarea "x"
type textarea "I admire people who are organized, im not so much organized so i think this is …"
type textarea "x"
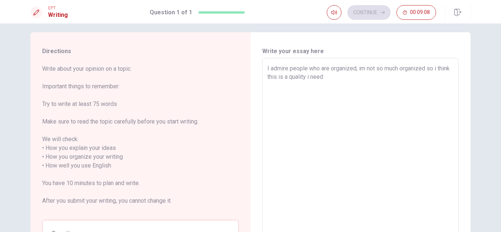
type textarea "I admire people who are organized, im not so much organized so i think this is …"
type textarea "x"
type textarea "I admire people who are organized, im not so much organized so i think this is …"
type textarea "x"
type textarea "I admire people who are organized, im not so much organized so i think this is …"
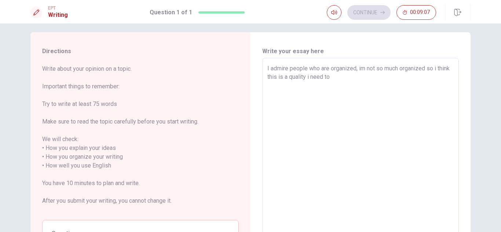
type textarea "x"
type textarea "I admire people who are organized, im not so much organized so i think this is …"
type textarea "x"
type textarea "I admire people who are organized, im not so much organized so i think this is …"
type textarea "x"
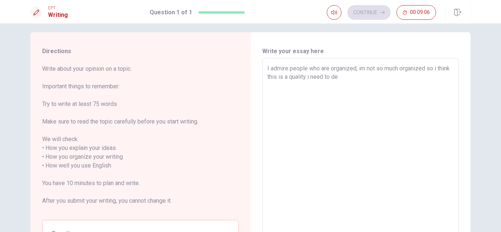
type textarea "I admire people who are organized, im not so much organized so i think this is …"
type textarea "x"
type textarea "I admire people who are organized, im not so much organized so i think this is …"
type textarea "x"
type textarea "I admire people who are organized, im not so much organized so i think this is …"
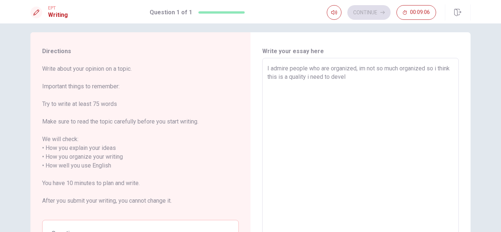
type textarea "x"
type textarea "I admire people who are organized, im not so much organized so i think this is …"
type textarea "x"
type textarea "I admire people who are organized, im not so much organized so i think this is …"
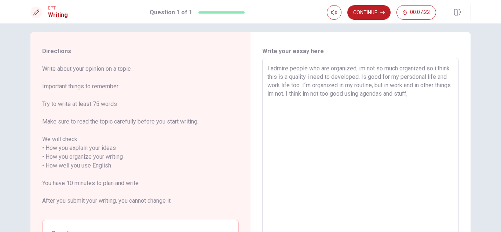
click at [346, 94] on textarea "I admire people who are organized, im not so much organized so i think this is …" at bounding box center [360, 166] width 186 height 204
click at [419, 95] on textarea "I admire people who are organized, im not so much organized so i think this is …" at bounding box center [360, 166] width 186 height 204
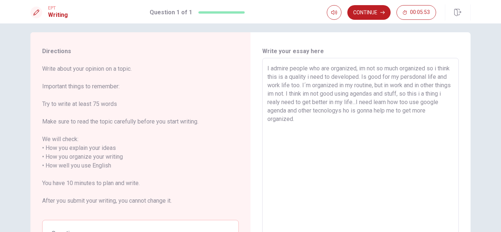
click at [331, 111] on textarea "I admire people who are organized, im not so much organized so i think this is …" at bounding box center [360, 166] width 186 height 204
click at [370, 112] on textarea "I admire people who are organized, im not so much organized so i think this is …" at bounding box center [360, 166] width 186 height 204
click at [371, 113] on textarea "I admire people who are organized, im not so much organized so i think this is …" at bounding box center [360, 166] width 186 height 204
click at [375, 14] on button "Continue" at bounding box center [368, 12] width 43 height 15
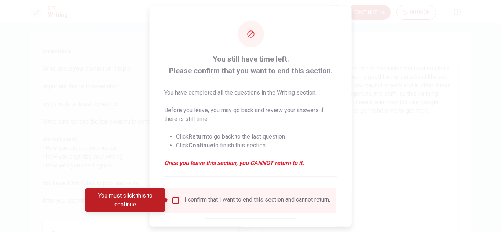
click at [179, 200] on div "I confirm that I want to end this section and cannot return." at bounding box center [250, 200] width 159 height 9
click at [171, 200] on input "You must click this to continue" at bounding box center [175, 200] width 9 height 9
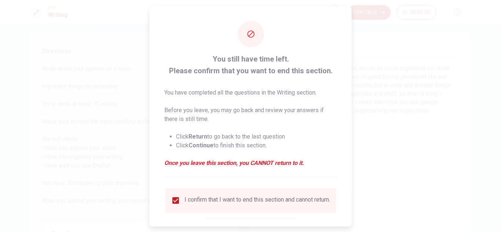
scroll to position [41, 0]
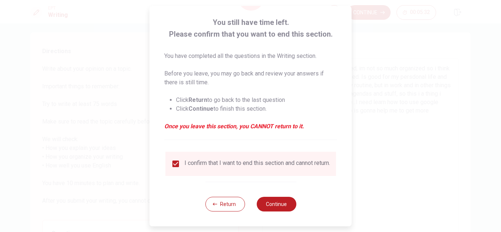
click at [275, 198] on button "Continue" at bounding box center [276, 204] width 40 height 15
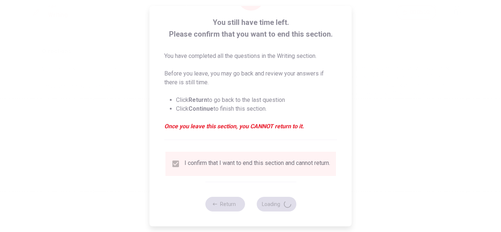
scroll to position [0, 0]
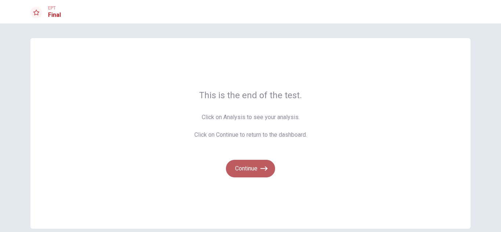
click at [260, 172] on icon "button" at bounding box center [263, 168] width 7 height 7
